Goal: Task Accomplishment & Management: Manage account settings

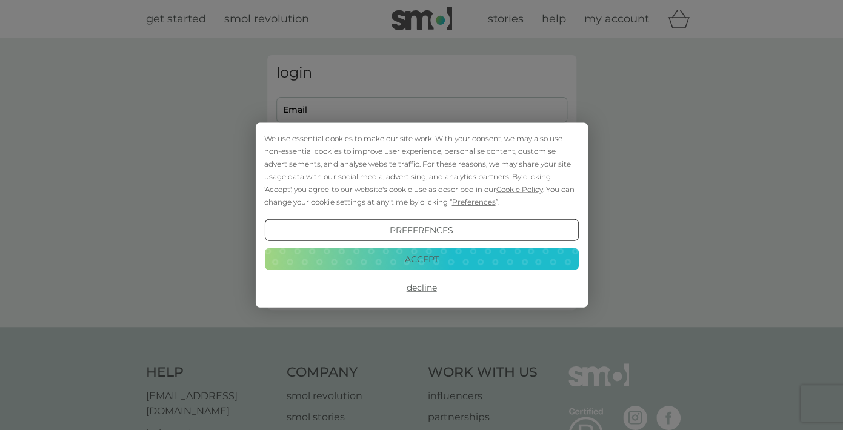
click at [449, 257] on button "Accept" at bounding box center [421, 259] width 314 height 22
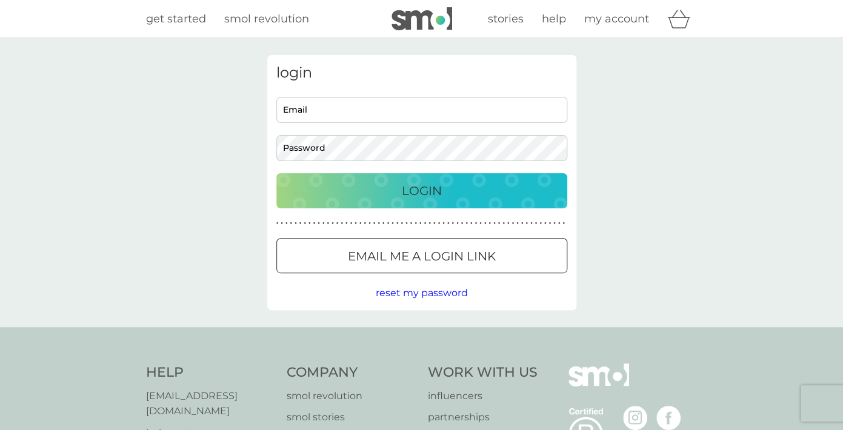
click at [428, 264] on p "Email me a login link" at bounding box center [422, 256] width 148 height 19
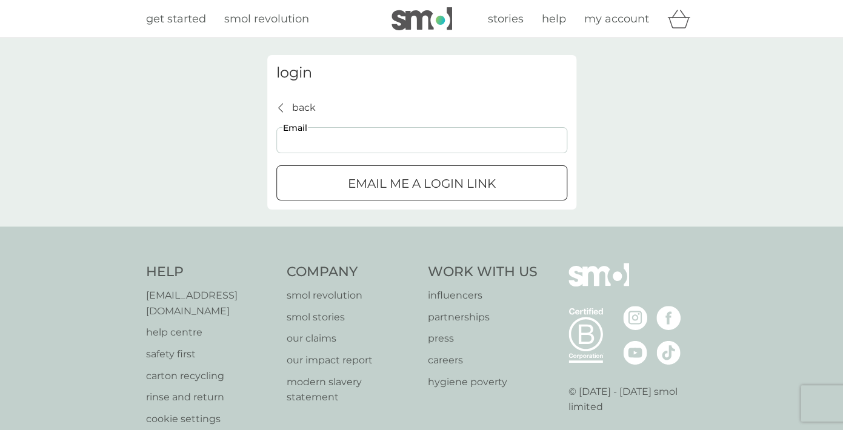
click at [364, 133] on input "Email" at bounding box center [421, 140] width 291 height 26
type input "bakjav2019@gmail.com"
click at [436, 188] on div "submit" at bounding box center [422, 184] width 44 height 13
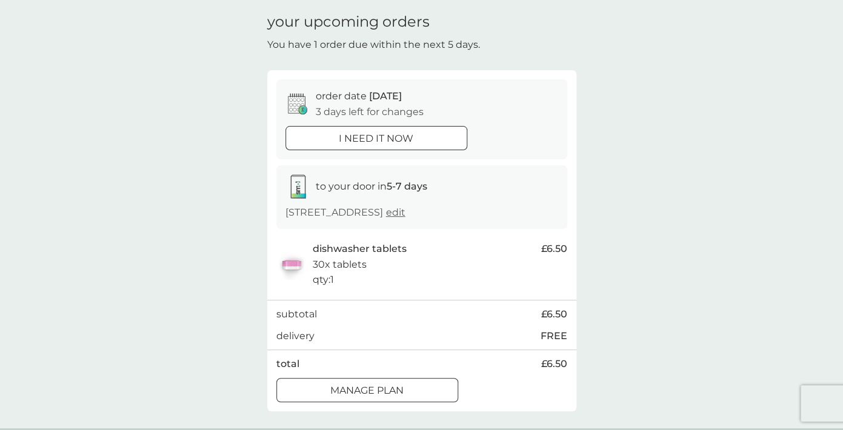
scroll to position [88, 0]
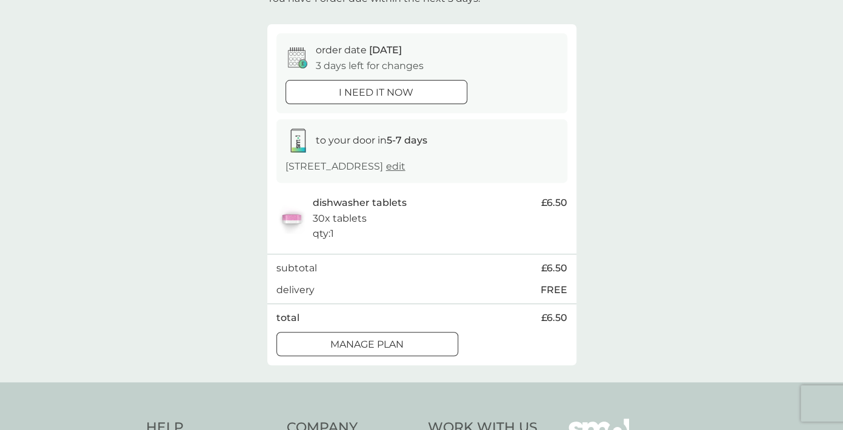
click at [405, 353] on div "Manage plan" at bounding box center [367, 345] width 181 height 16
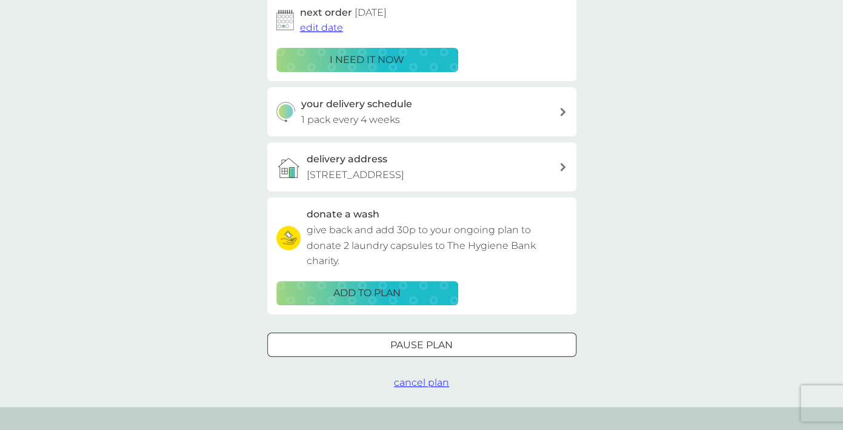
scroll to position [215, 0]
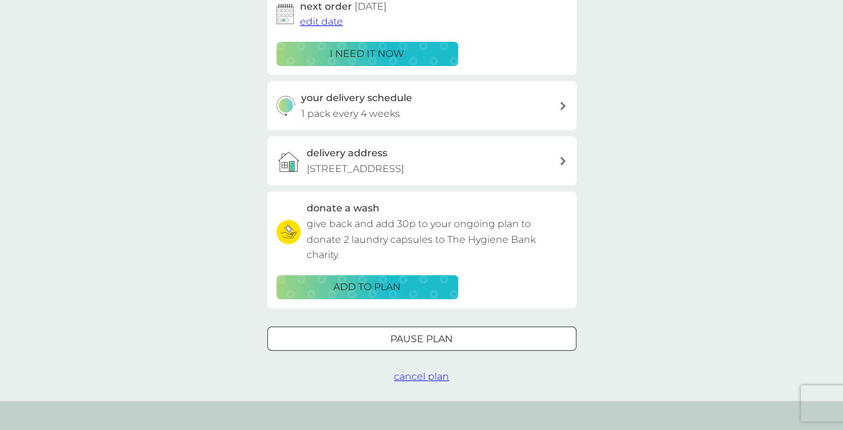
click at [440, 345] on div at bounding box center [422, 339] width 44 height 13
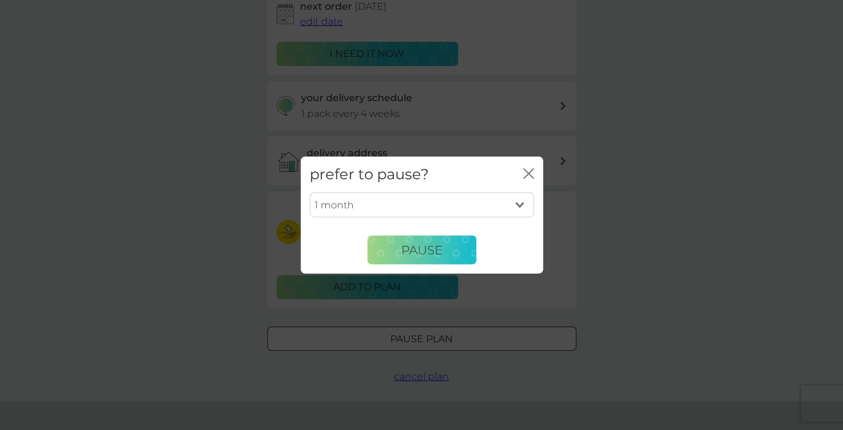
select select "6"
click option "6 months" at bounding box center [0, 0] width 0 height 0
click at [430, 252] on span "Pause" at bounding box center [421, 249] width 41 height 15
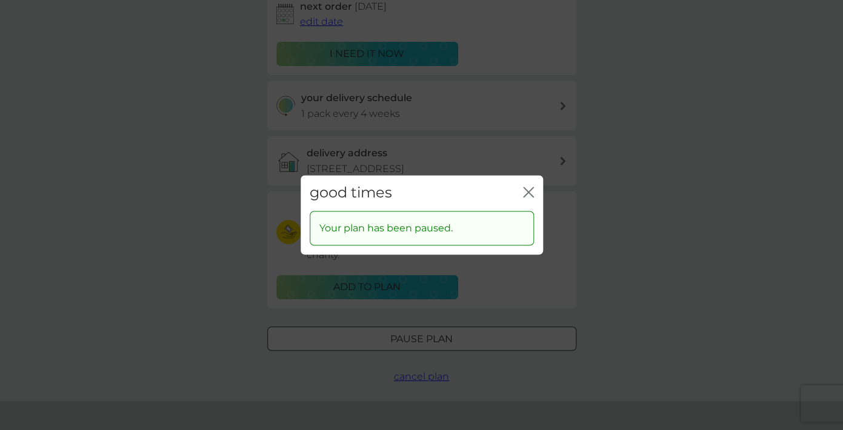
click at [531, 190] on icon "close" at bounding box center [530, 192] width 5 height 10
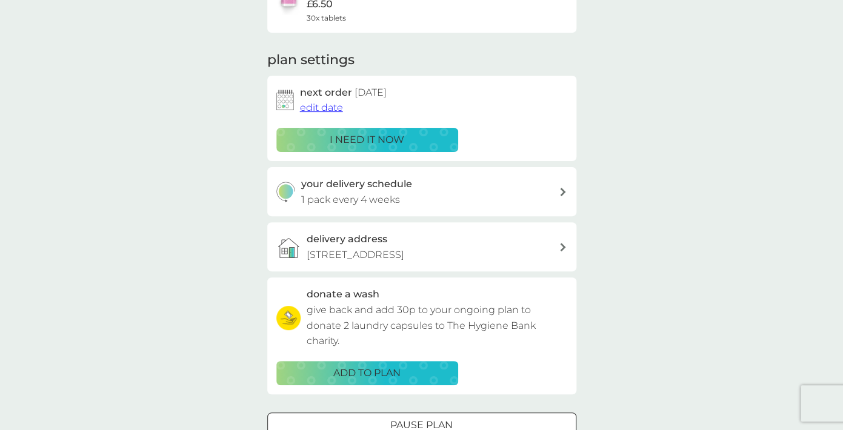
scroll to position [0, 0]
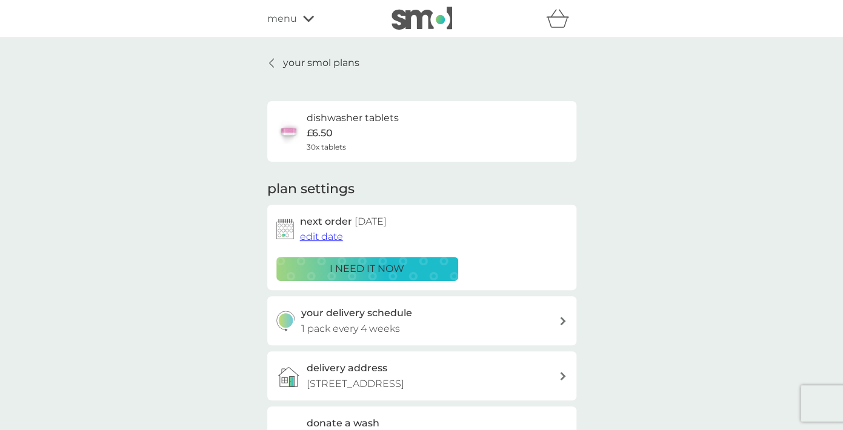
click at [290, 65] on p "your smol plans" at bounding box center [321, 63] width 76 height 16
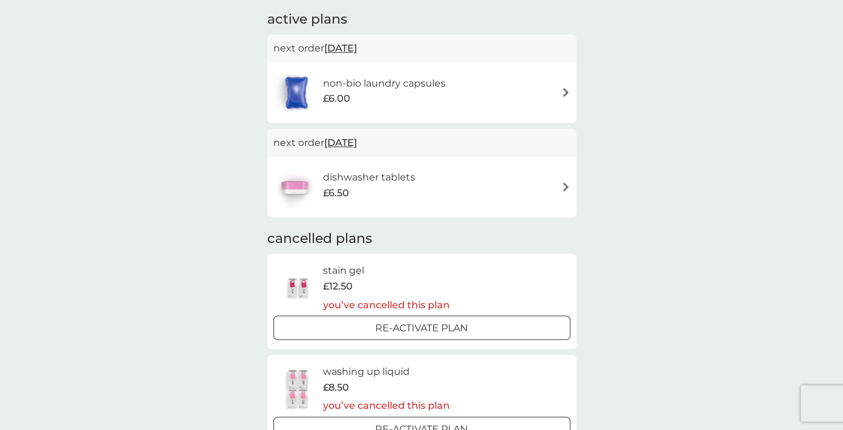
scroll to position [210, 0]
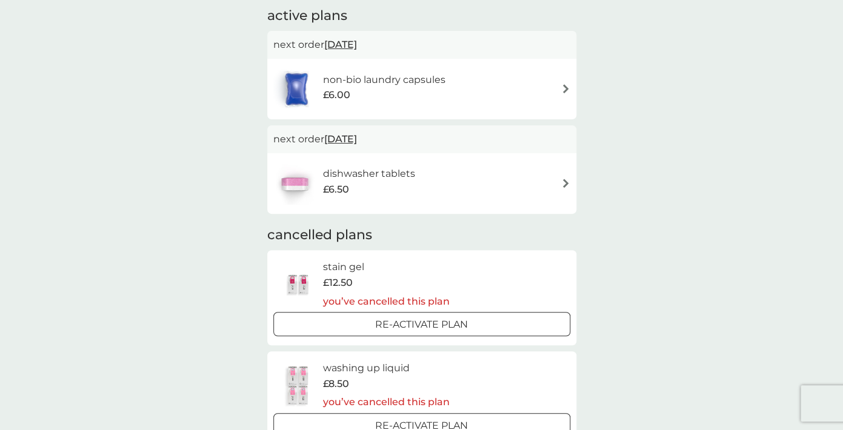
click at [565, 93] on img at bounding box center [565, 88] width 9 height 9
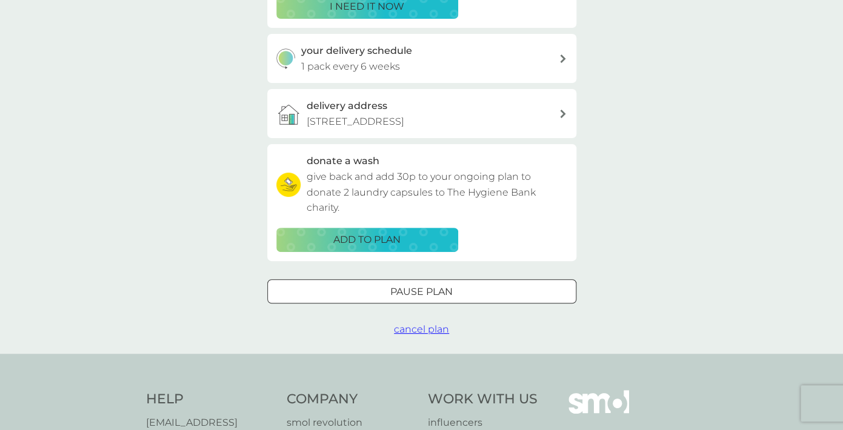
scroll to position [268, 0]
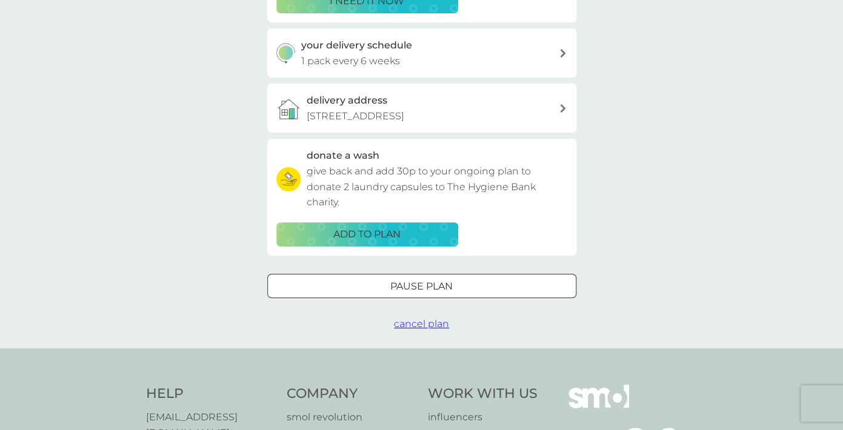
click at [420, 293] on div at bounding box center [422, 286] width 44 height 13
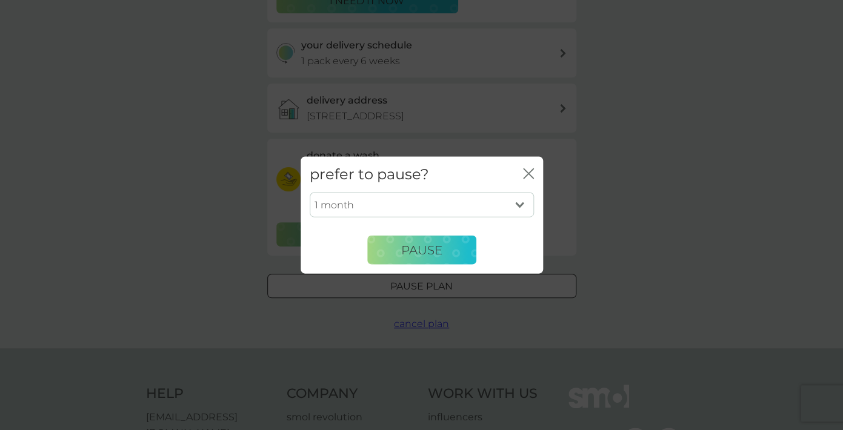
select select "6"
click option "6 months" at bounding box center [0, 0] width 0 height 0
click at [428, 252] on span "Pause" at bounding box center [421, 249] width 41 height 15
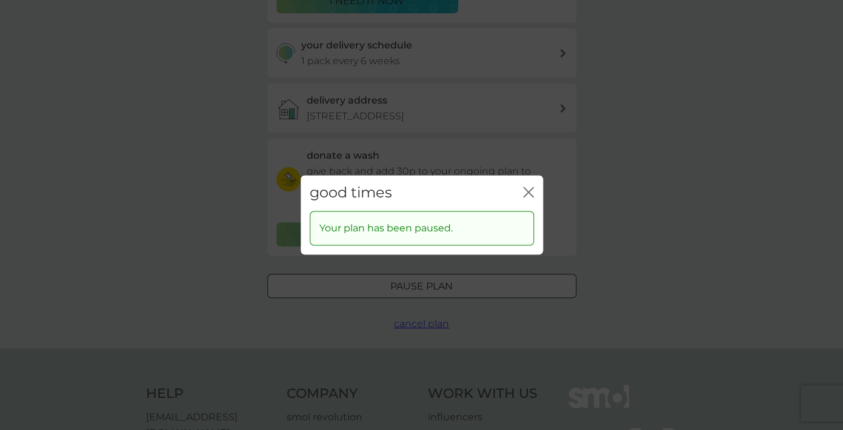
click at [525, 191] on icon "close" at bounding box center [528, 192] width 11 height 11
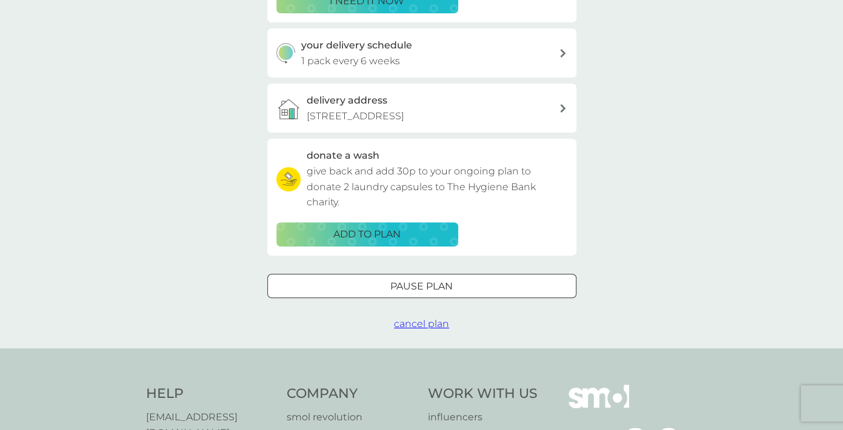
scroll to position [0, 0]
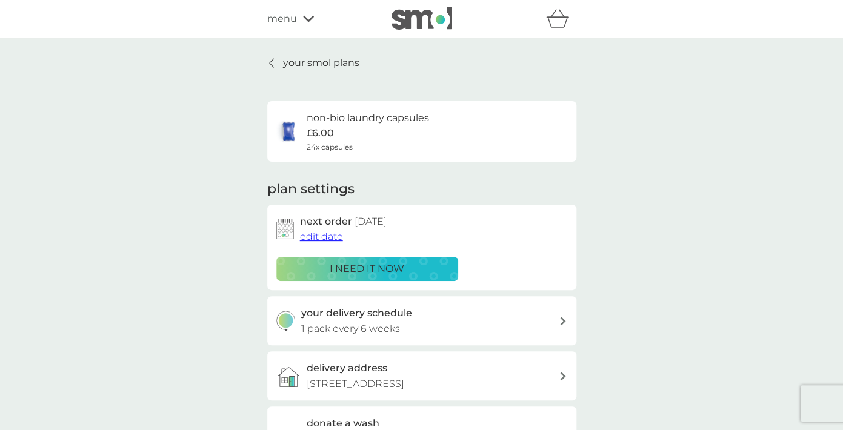
click at [273, 64] on icon at bounding box center [271, 63] width 5 height 10
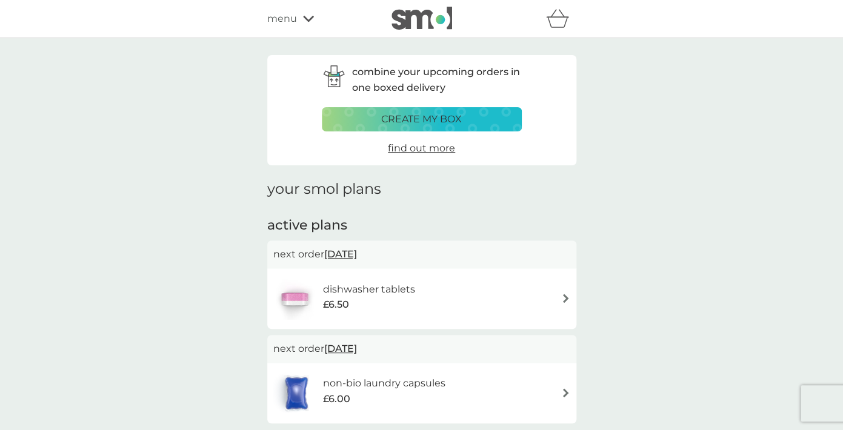
click at [297, 20] on div "menu" at bounding box center [318, 19] width 103 height 16
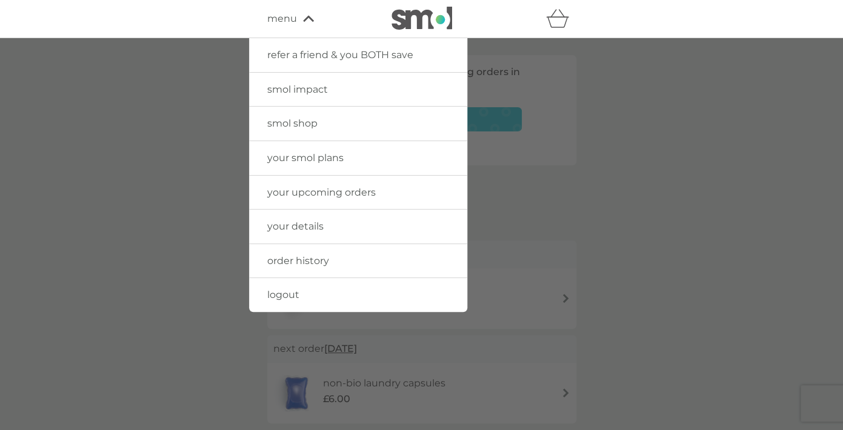
click at [285, 296] on span "logout" at bounding box center [283, 295] width 32 height 12
